Goal: Task Accomplishment & Management: Use online tool/utility

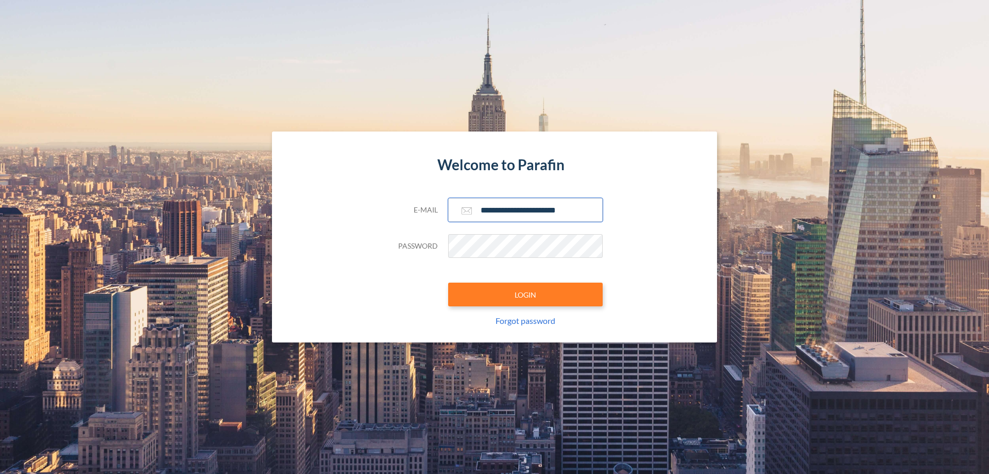
type input "**********"
click at [526, 294] on button "LOGIN" at bounding box center [525, 294] width 155 height 24
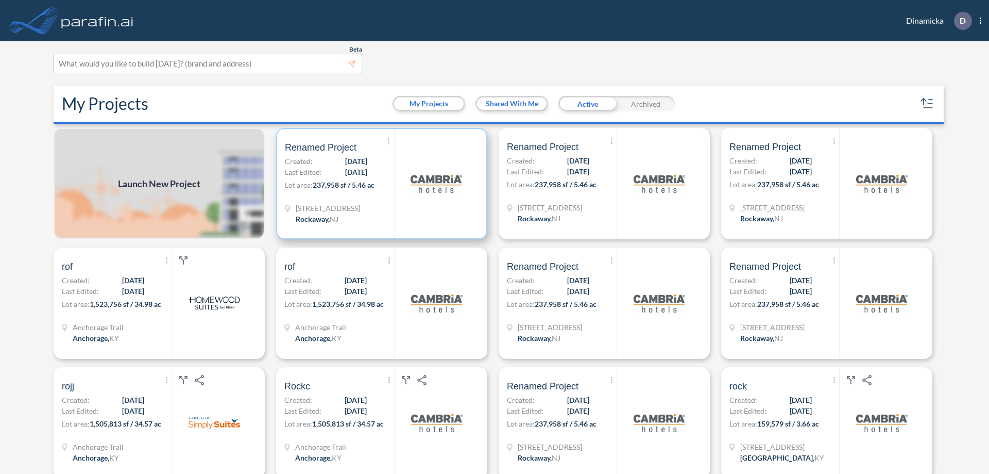
scroll to position [3, 0]
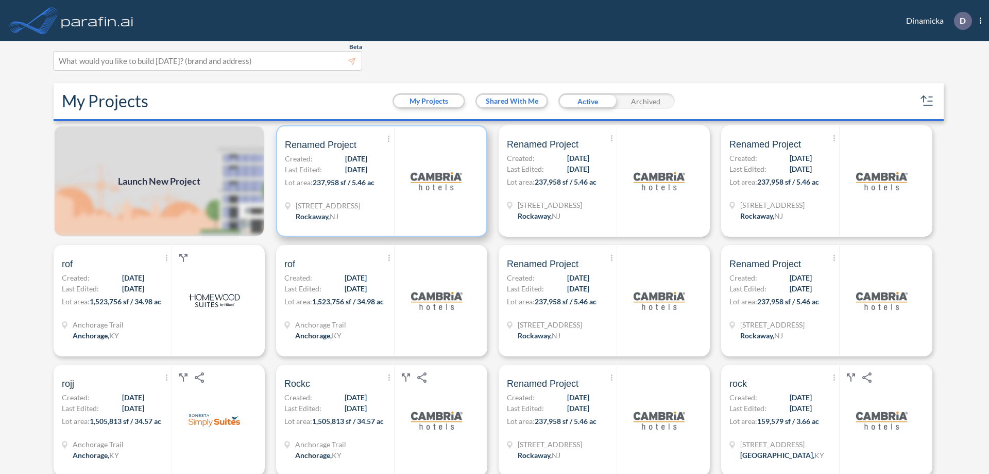
click at [380, 181] on p "Lot area: 237,958 sf / 5.46 ac" at bounding box center [339, 184] width 109 height 15
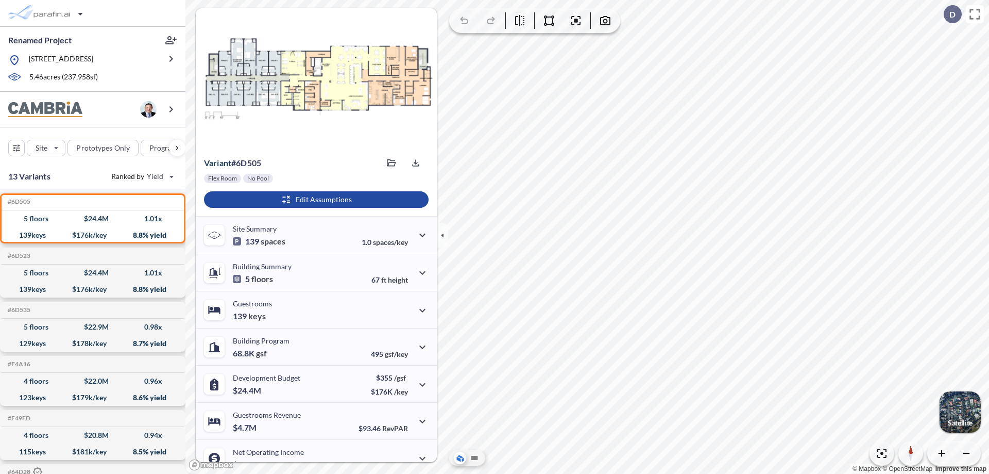
scroll to position [52, 0]
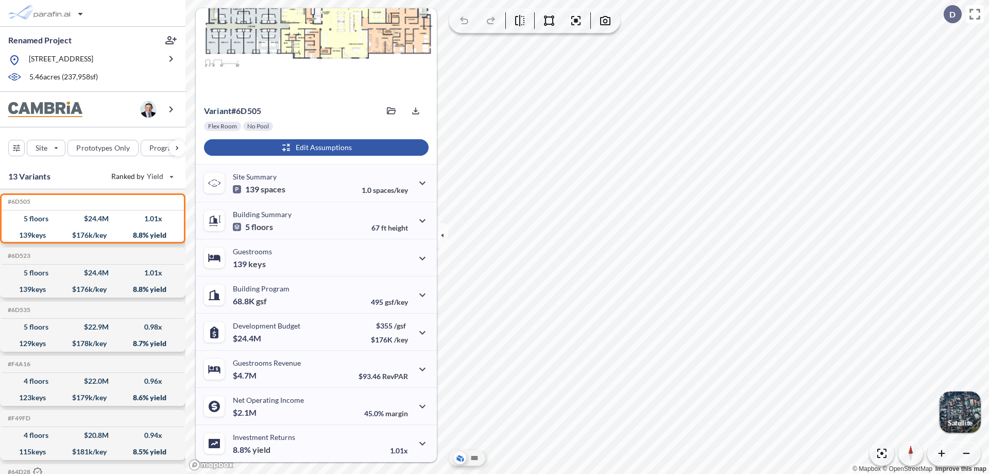
click at [315, 147] on div "button" at bounding box center [316, 147] width 225 height 16
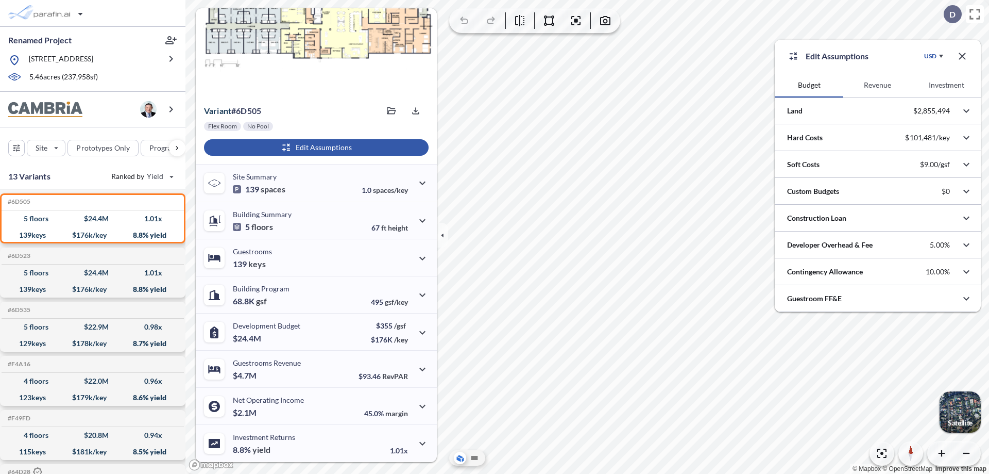
click at [878, 85] on button "Revenue" at bounding box center [878, 85] width 69 height 25
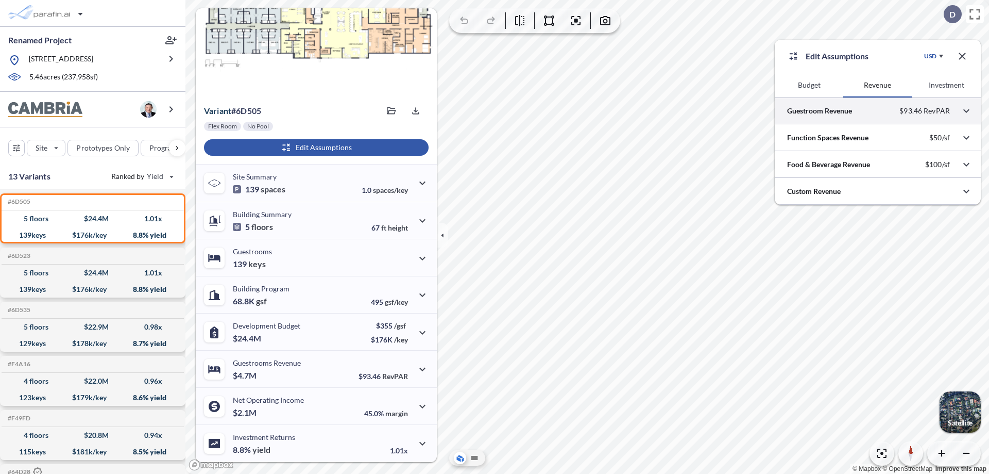
click at [878, 111] on div at bounding box center [878, 110] width 206 height 26
